Goal: Use online tool/utility

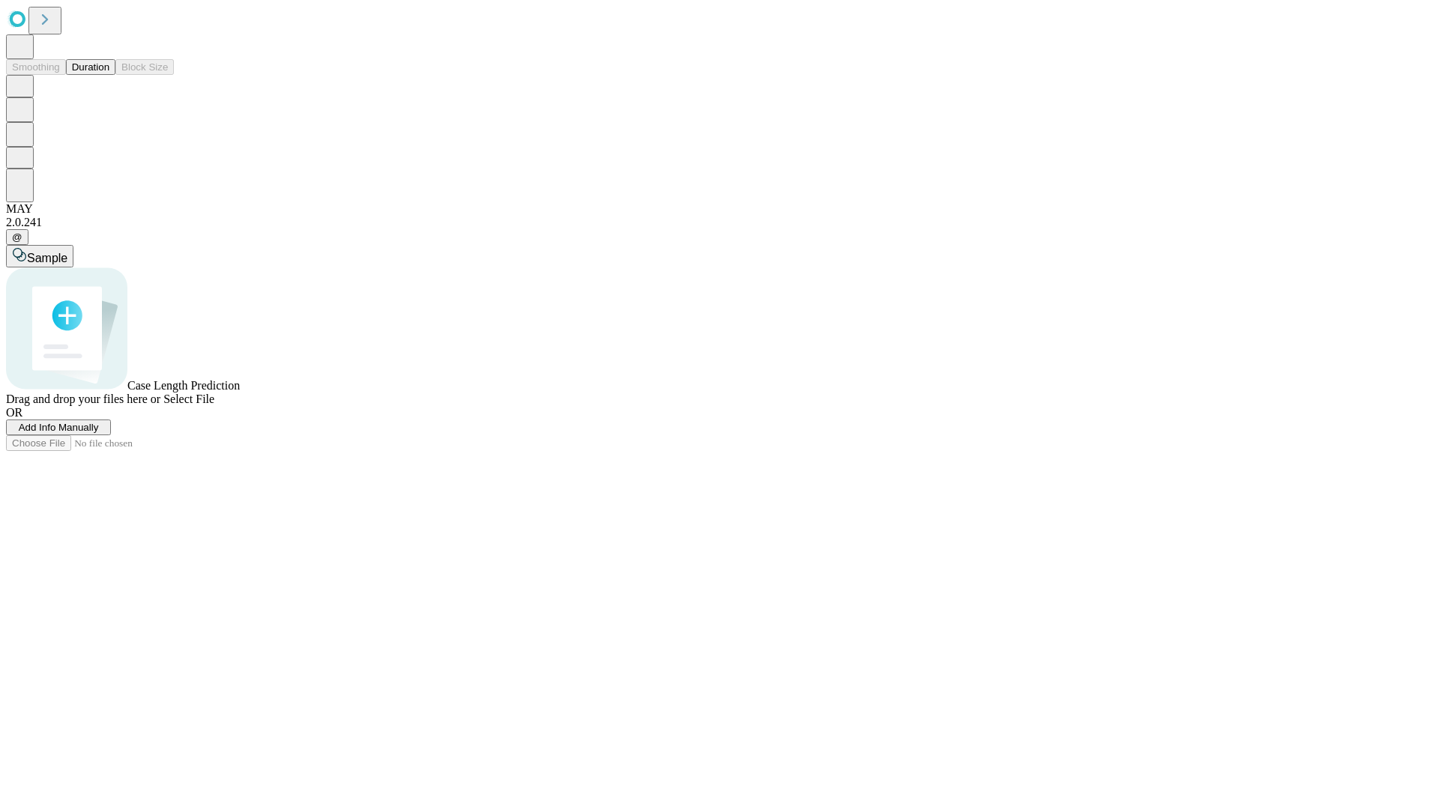
click at [109, 75] on button "Duration" at bounding box center [90, 67] width 49 height 16
click at [99, 433] on span "Add Info Manually" at bounding box center [59, 427] width 80 height 11
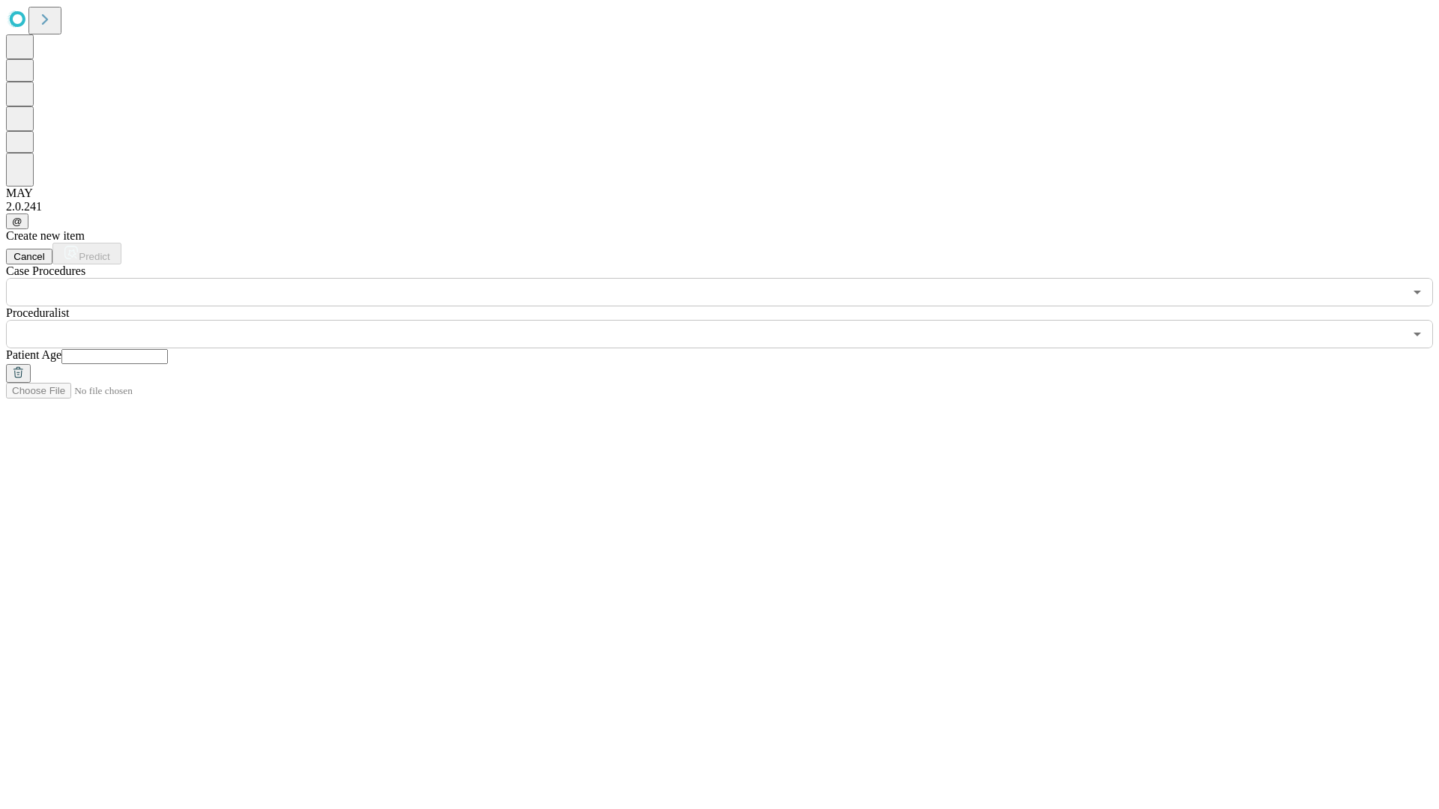
click at [168, 349] on input "text" at bounding box center [114, 356] width 106 height 15
type input "**"
click at [730, 320] on input "text" at bounding box center [705, 334] width 1398 height 28
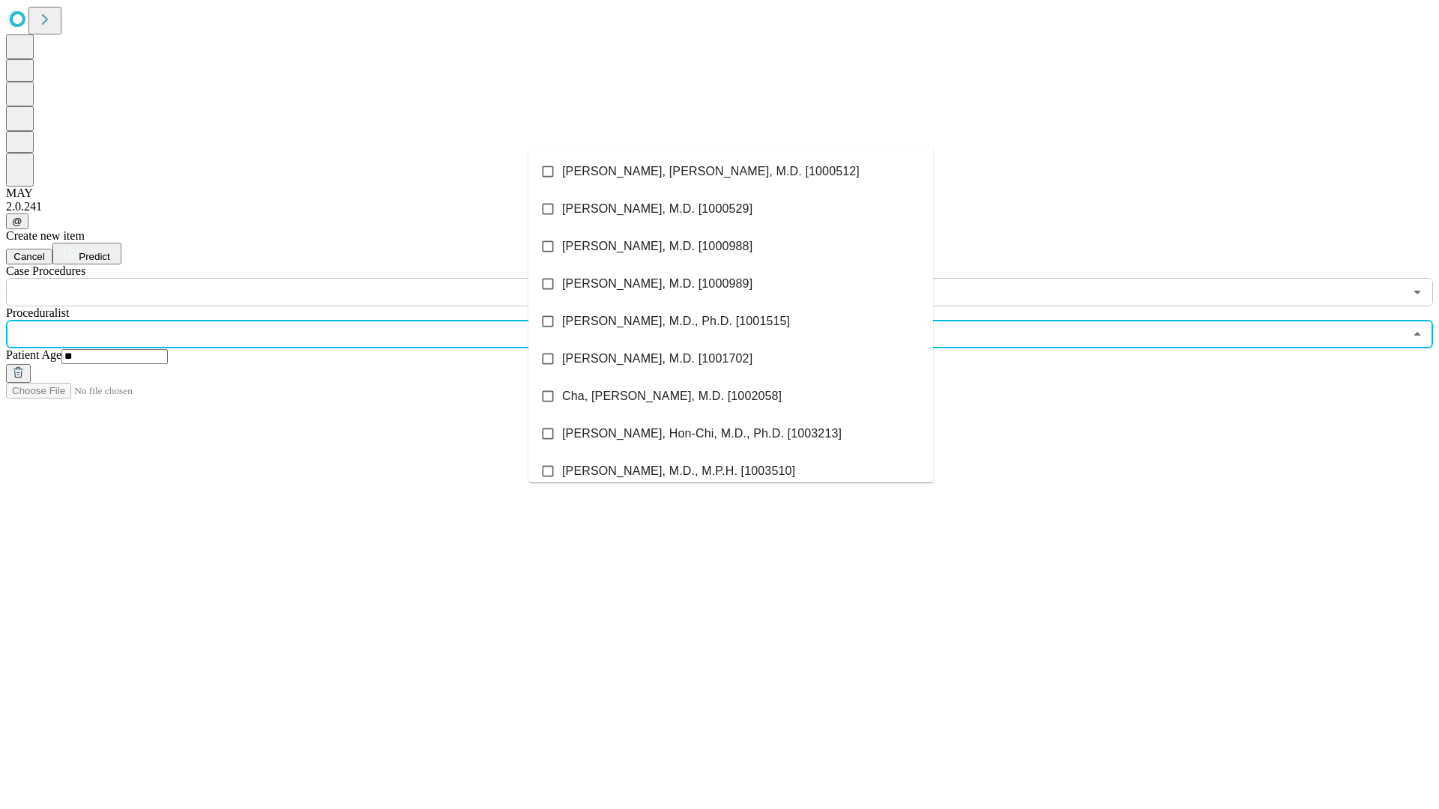
click at [731, 172] on li "[PERSON_NAME], [PERSON_NAME], M.D. [1000512]" at bounding box center [730, 171] width 405 height 37
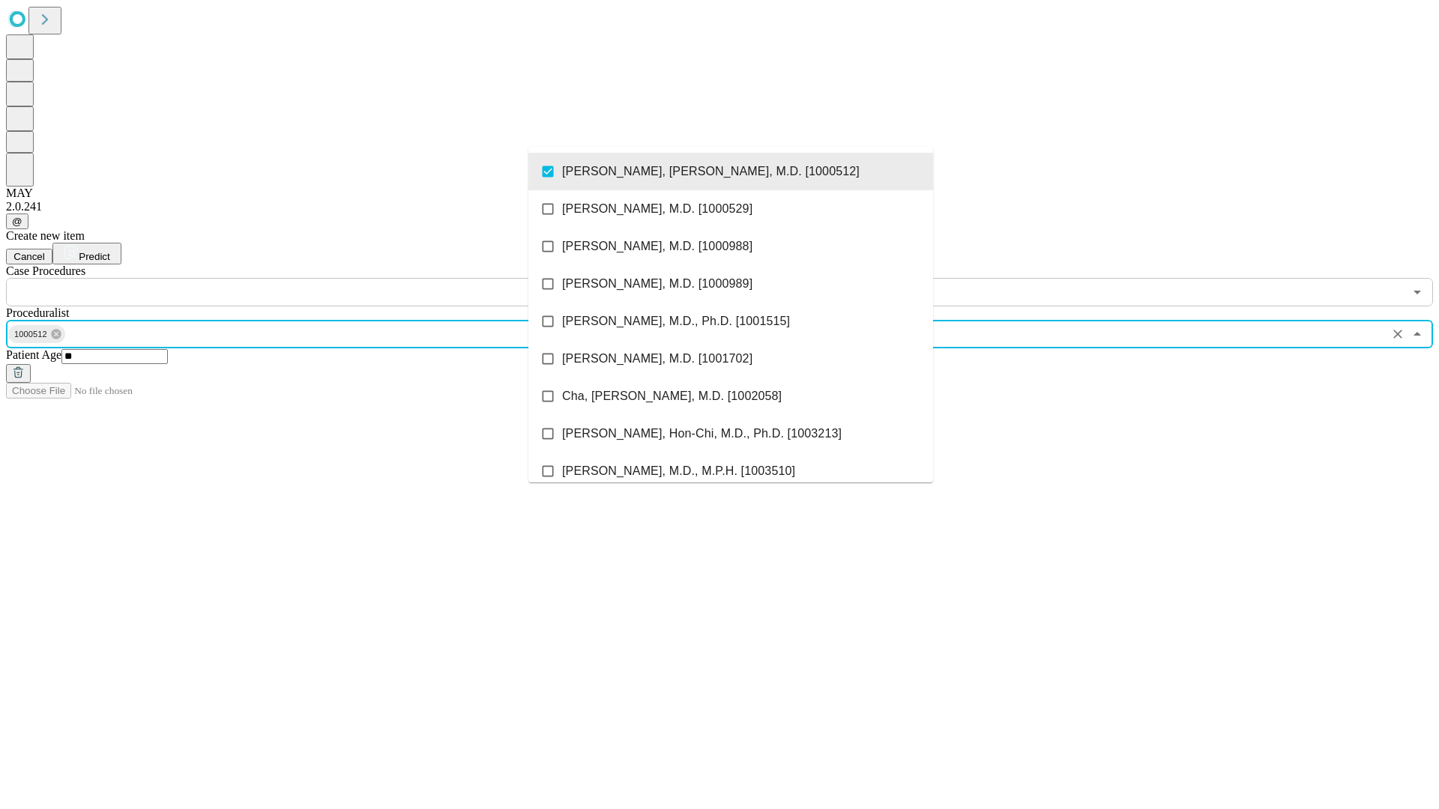
click at [315, 278] on input "text" at bounding box center [705, 292] width 1398 height 28
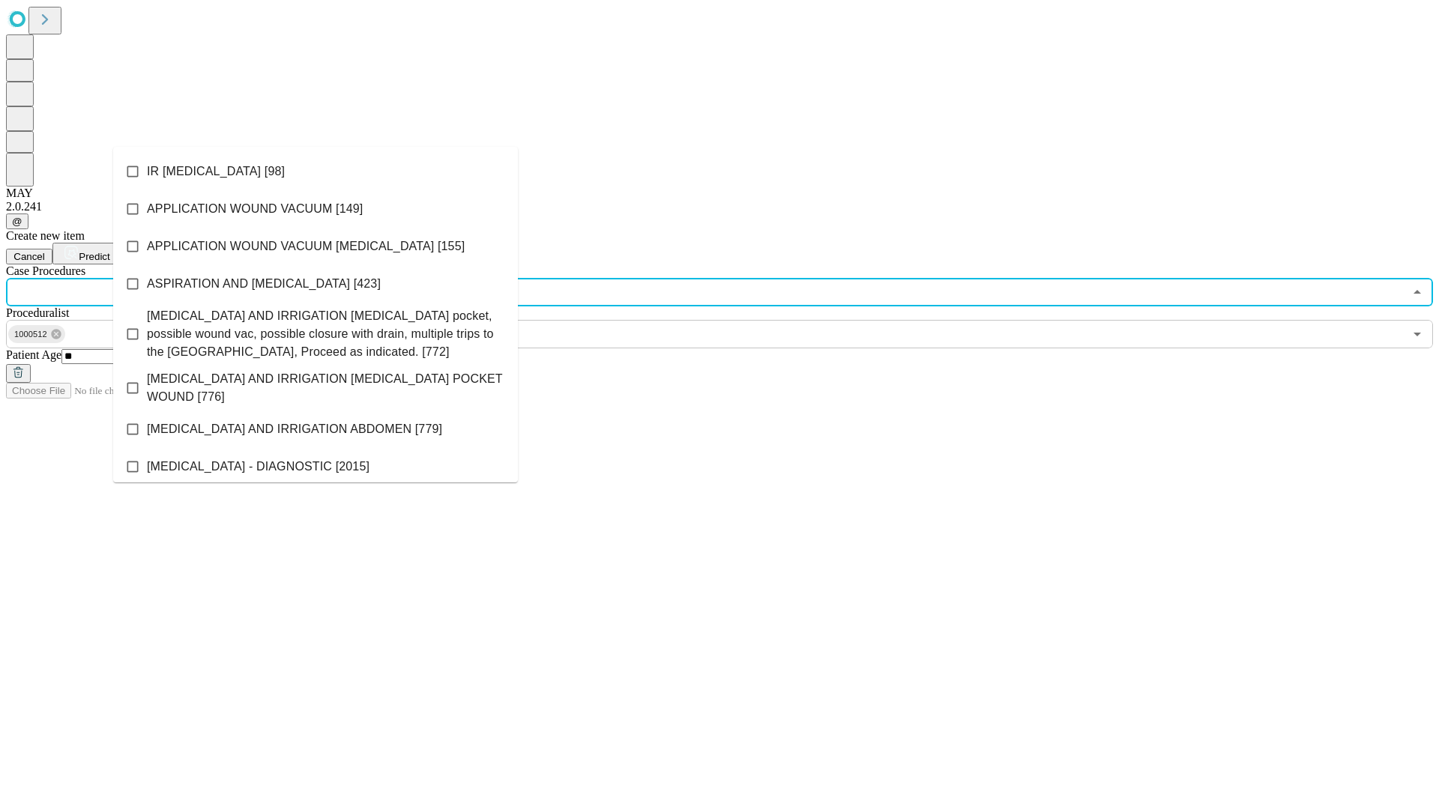
click at [316, 172] on li "IR [MEDICAL_DATA] [98]" at bounding box center [315, 171] width 405 height 37
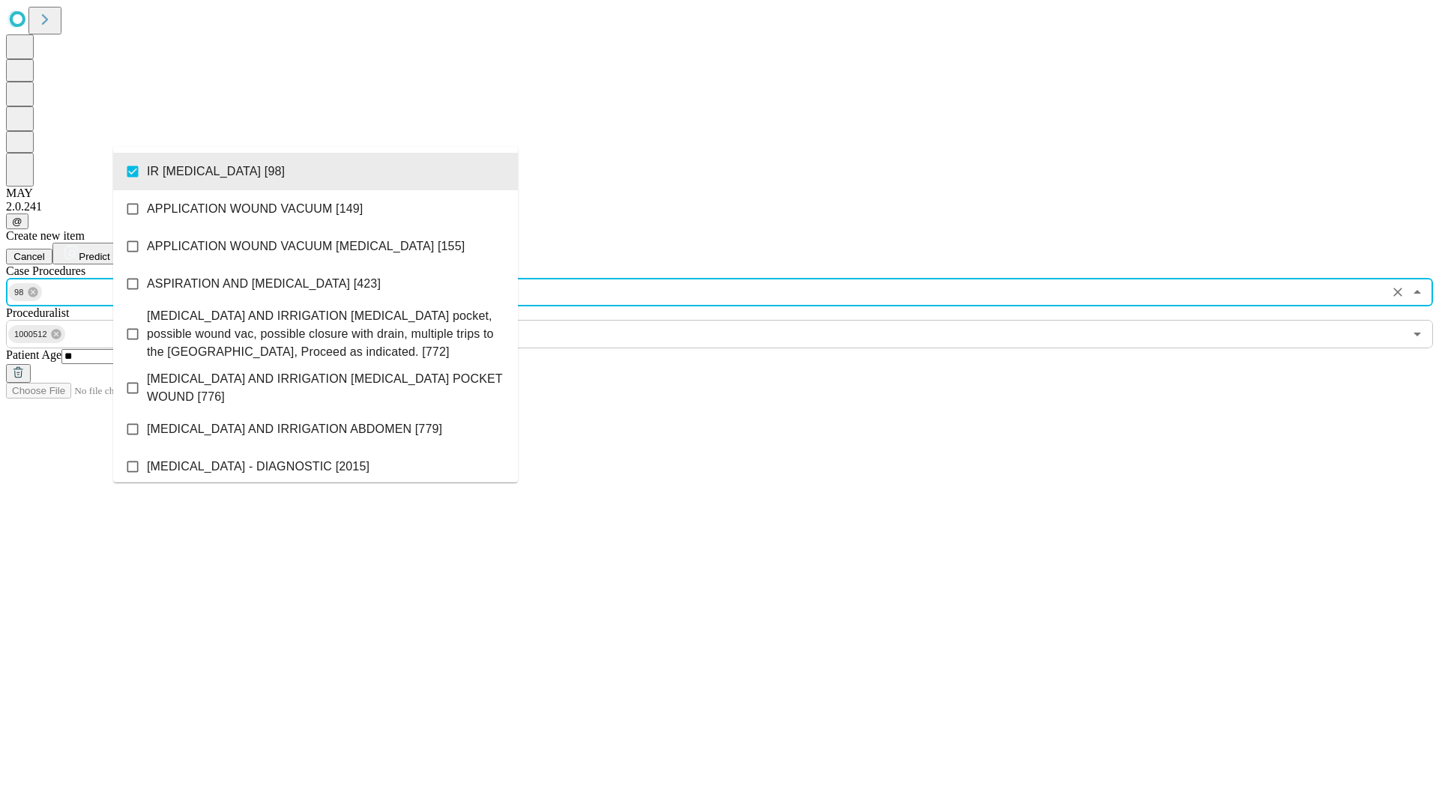
click at [109, 251] on span "Predict" at bounding box center [94, 256] width 31 height 11
